Goal: Task Accomplishment & Management: Manage account settings

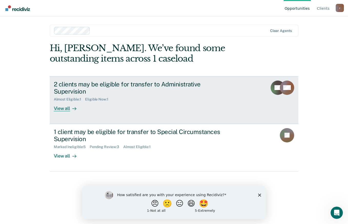
click at [65, 102] on div "View all" at bounding box center [68, 107] width 29 height 10
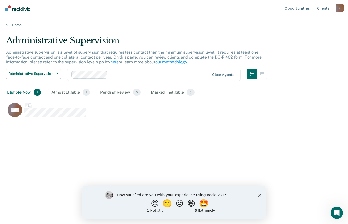
scroll to position [147, 332]
click at [115, 95] on div "Pending Review 0" at bounding box center [120, 92] width 43 height 11
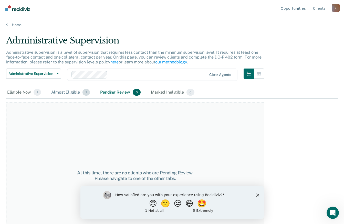
click at [66, 95] on div "Almost Eligible 1" at bounding box center [70, 92] width 41 height 11
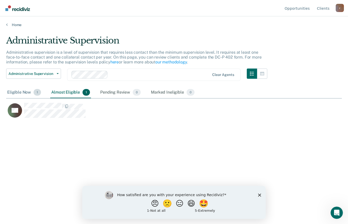
click at [24, 90] on div "Eligible Now 1" at bounding box center [24, 92] width 36 height 11
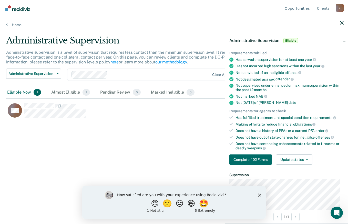
scroll to position [19, 0]
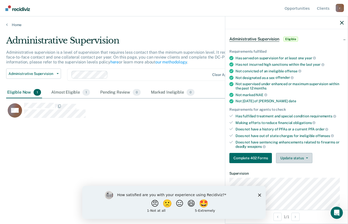
click at [299, 160] on button "Update status" at bounding box center [294, 158] width 36 height 10
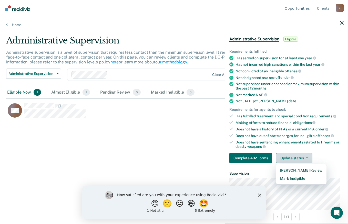
click at [303, 179] on button "Mark Ineligible" at bounding box center [301, 179] width 50 height 8
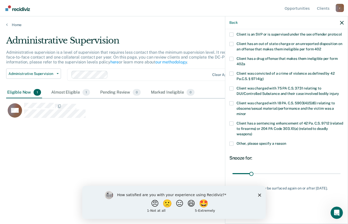
scroll to position [79, 0]
click at [233, 142] on span at bounding box center [231, 144] width 4 height 4
click at [286, 142] on input "Other, please specify a reason" at bounding box center [286, 142] width 0 height 0
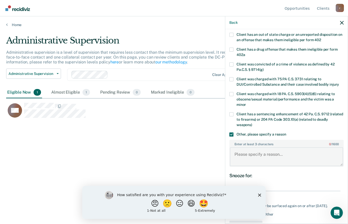
click at [253, 157] on textarea "Enter at least 3 characters 0 / 1600" at bounding box center [286, 157] width 113 height 19
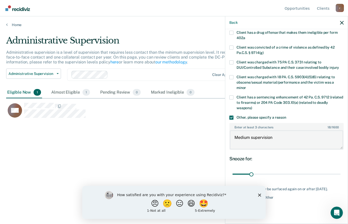
scroll to position [105, 0]
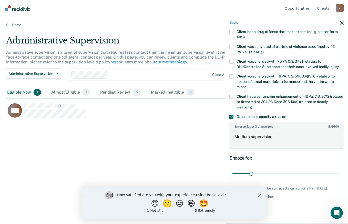
type textarea "Medium supervision"
click at [260, 195] on polygon "Close survey" at bounding box center [259, 195] width 3 height 3
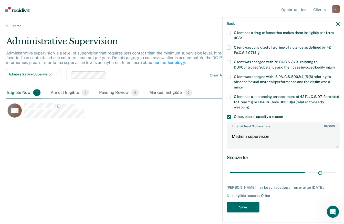
scroll to position [101, 0]
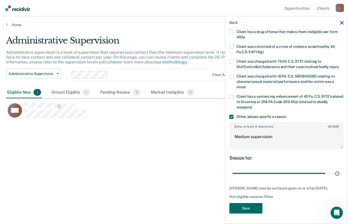
type input "180"
click at [254, 206] on button "Save" at bounding box center [245, 208] width 33 height 11
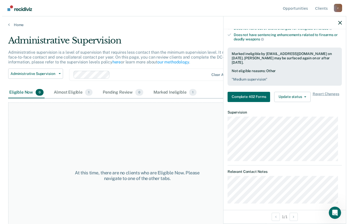
scroll to position [129, 0]
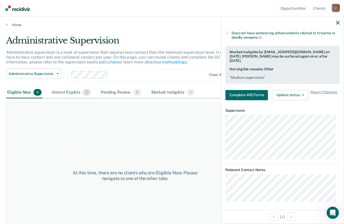
click at [69, 95] on div "Almost Eligible 1" at bounding box center [71, 92] width 41 height 11
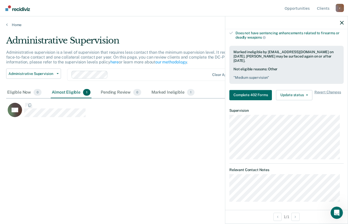
scroll to position [147, 332]
